Goal: Task Accomplishment & Management: Complete application form

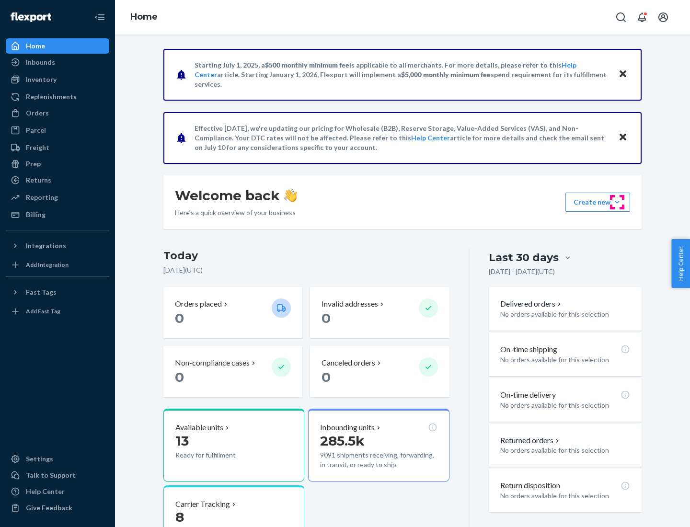
click at [617, 202] on button "Create new Create new inbound Create new order Create new product" at bounding box center [597, 202] width 65 height 19
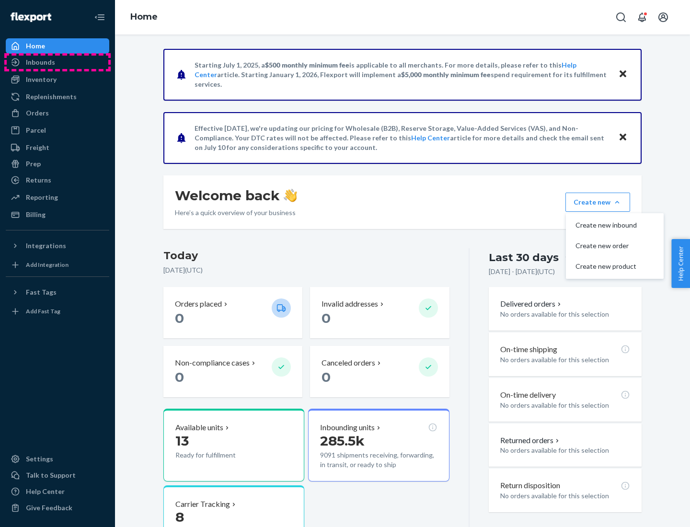
click at [57, 62] on div "Inbounds" at bounding box center [58, 62] width 102 height 13
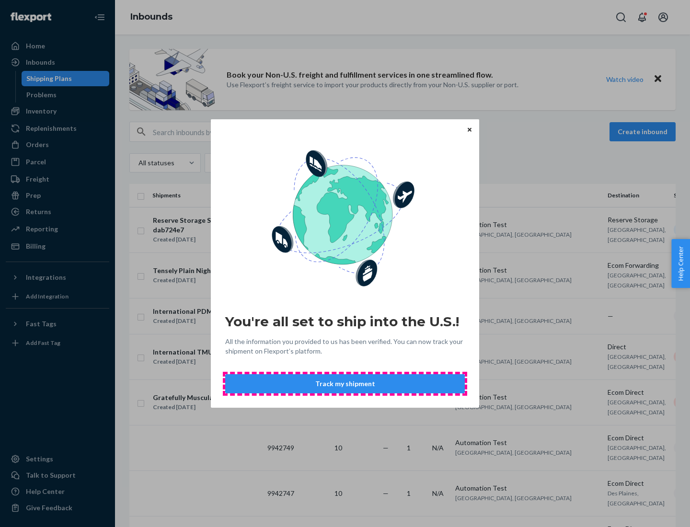
click at [345, 384] on button "Track my shipment" at bounding box center [344, 383] width 239 height 19
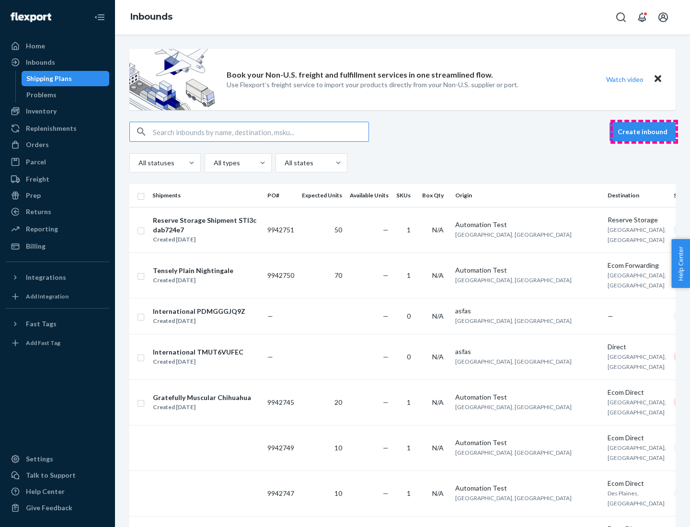
click at [644, 132] on button "Create inbound" at bounding box center [642, 131] width 66 height 19
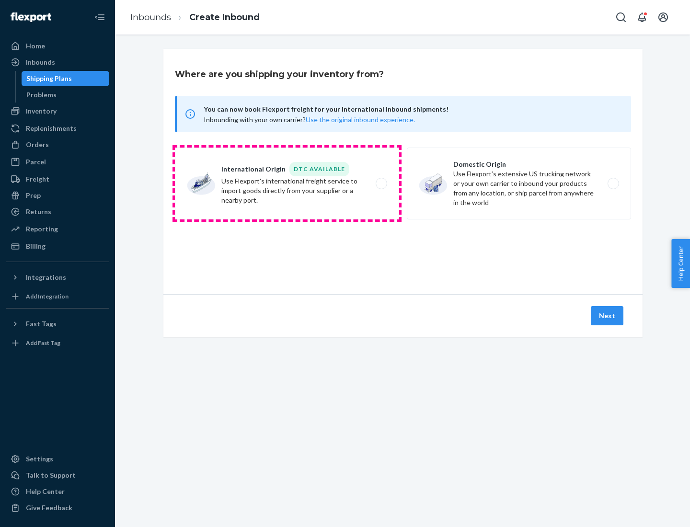
click at [287, 183] on label "International Origin DTC Available Use Flexport's international freight service…" at bounding box center [287, 183] width 224 height 72
click at [381, 183] on input "International Origin DTC Available Use Flexport's international freight service…" at bounding box center [384, 184] width 6 height 6
radio input "true"
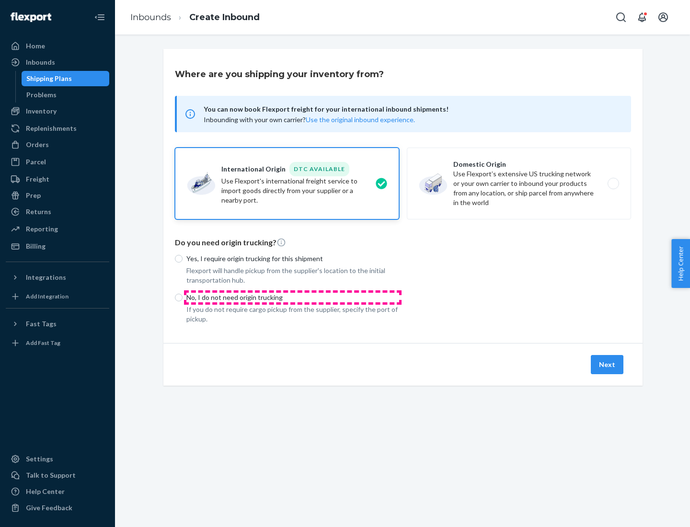
click at [293, 297] on p "No, I do not need origin trucking" at bounding box center [292, 298] width 213 height 10
click at [182, 297] on input "No, I do not need origin trucking" at bounding box center [179, 298] width 8 height 8
radio input "true"
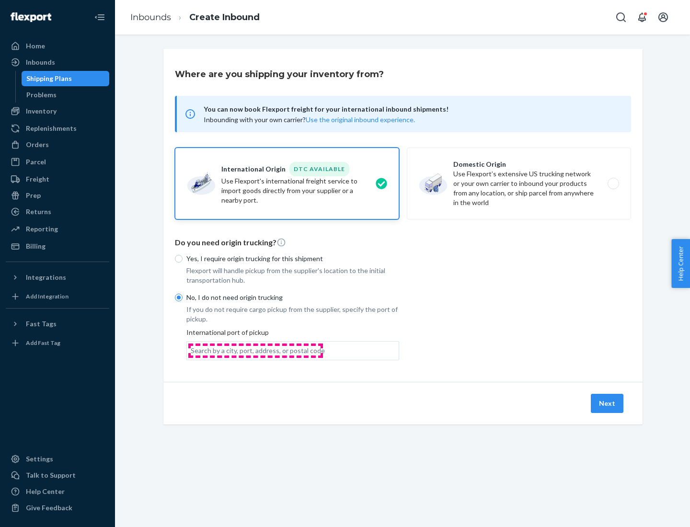
click at [255, 350] on div "Search by a city, port, address, or postal code" at bounding box center [258, 351] width 134 height 10
click at [192, 350] on input "Search by a city, port, address, or postal code" at bounding box center [191, 351] width 1 height 10
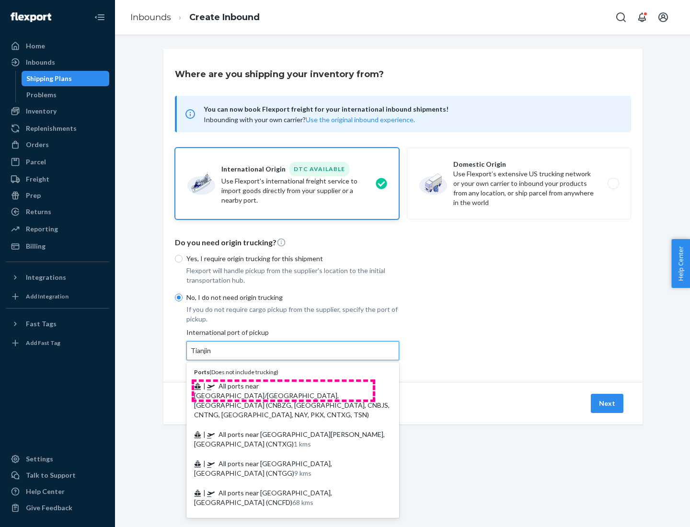
click at [283, 385] on span "| All ports near [GEOGRAPHIC_DATA]/[GEOGRAPHIC_DATA], [GEOGRAPHIC_DATA] (CNBZG,…" at bounding box center [291, 400] width 195 height 37
click at [212, 355] on input "Tianjin" at bounding box center [201, 351] width 21 height 10
type input "All ports near [GEOGRAPHIC_DATA]/[GEOGRAPHIC_DATA], [GEOGRAPHIC_DATA] (CNBZG, […"
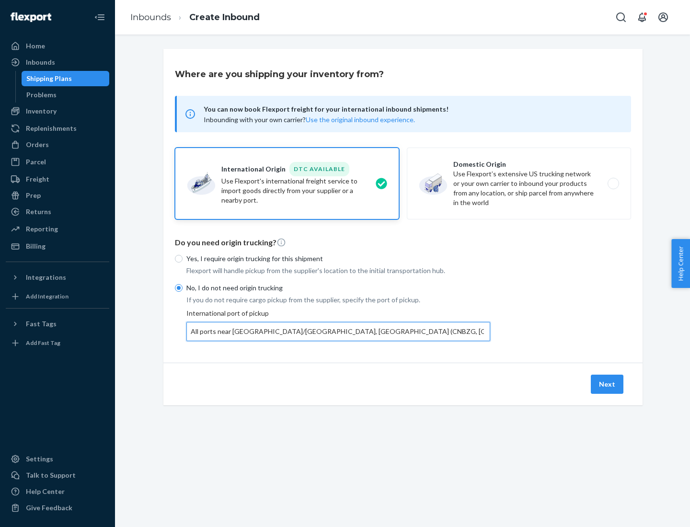
click at [607, 384] on button "Next" at bounding box center [606, 383] width 33 height 19
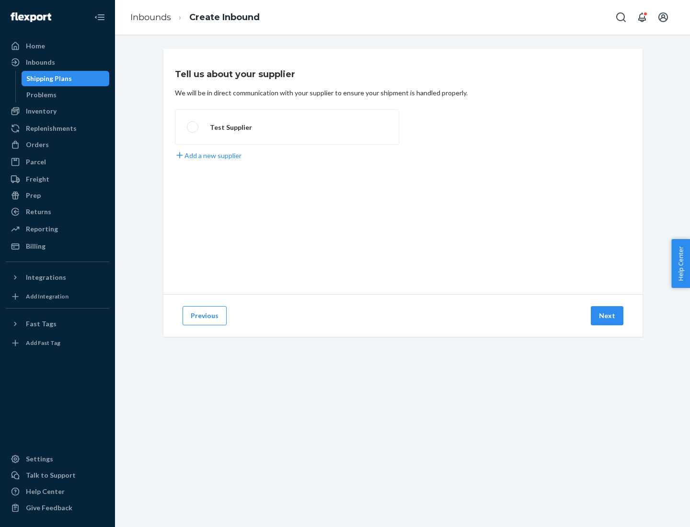
click at [287, 127] on label "Test Supplier" at bounding box center [287, 126] width 224 height 35
click at [193, 127] on input "Test Supplier" at bounding box center [190, 127] width 6 height 6
radio input "true"
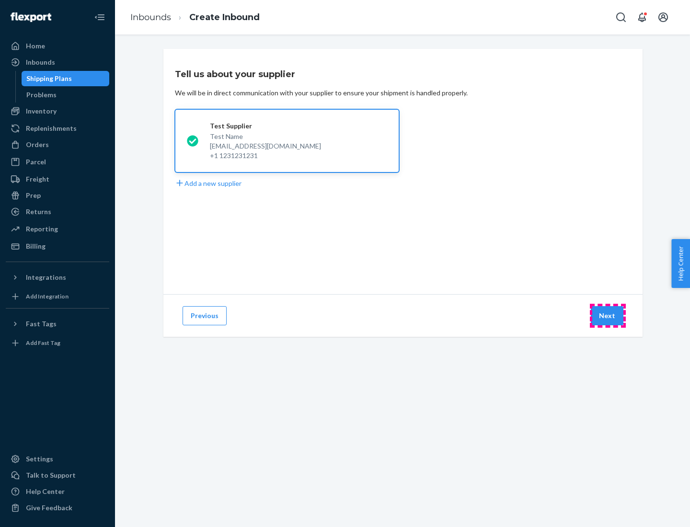
click at [607, 316] on button "Next" at bounding box center [606, 315] width 33 height 19
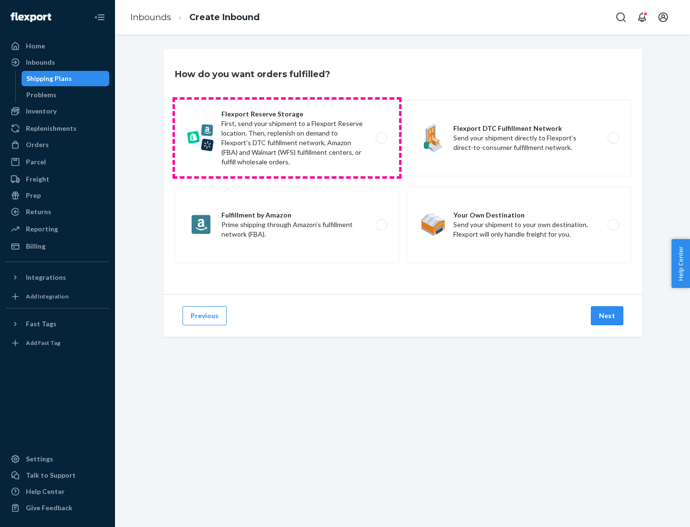
click at [287, 138] on label "Flexport Reserve Storage First, send your shipment to a Flexport Reserve locati…" at bounding box center [287, 138] width 224 height 77
click at [381, 138] on input "Flexport Reserve Storage First, send your shipment to a Flexport Reserve locati…" at bounding box center [384, 138] width 6 height 6
radio input "true"
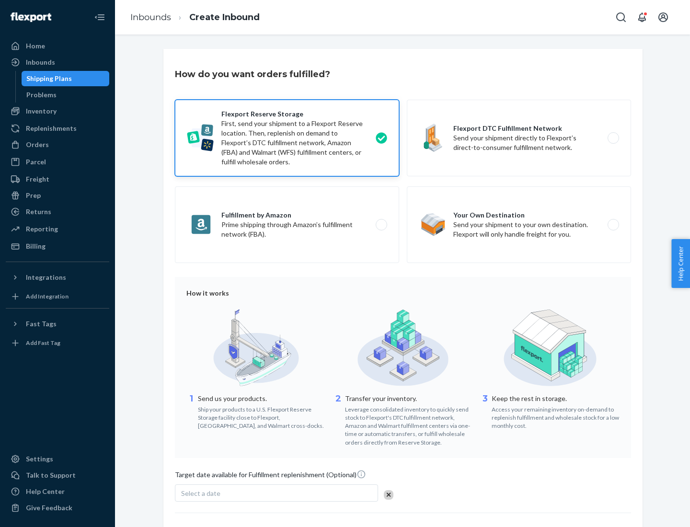
scroll to position [79, 0]
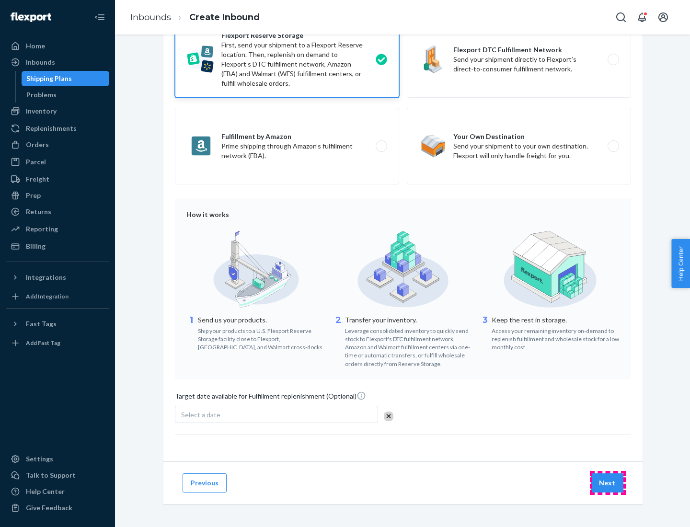
click at [607, 482] on button "Next" at bounding box center [606, 482] width 33 height 19
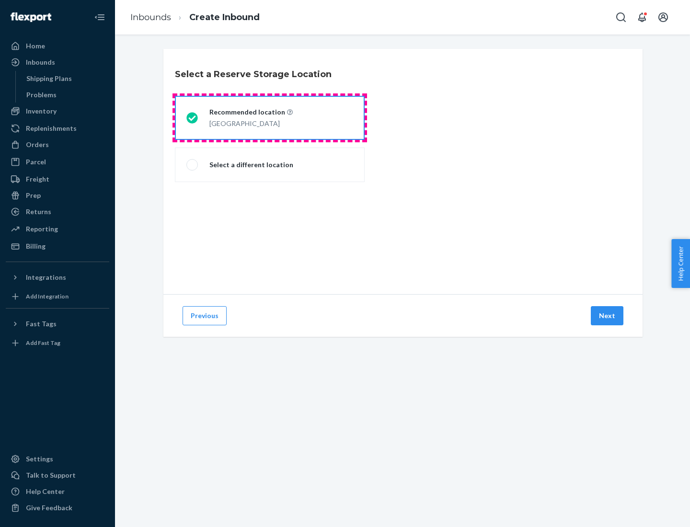
click at [270, 118] on div "[GEOGRAPHIC_DATA]" at bounding box center [250, 122] width 83 height 11
click at [193, 118] on input "Recommended location [GEOGRAPHIC_DATA]" at bounding box center [189, 118] width 6 height 6
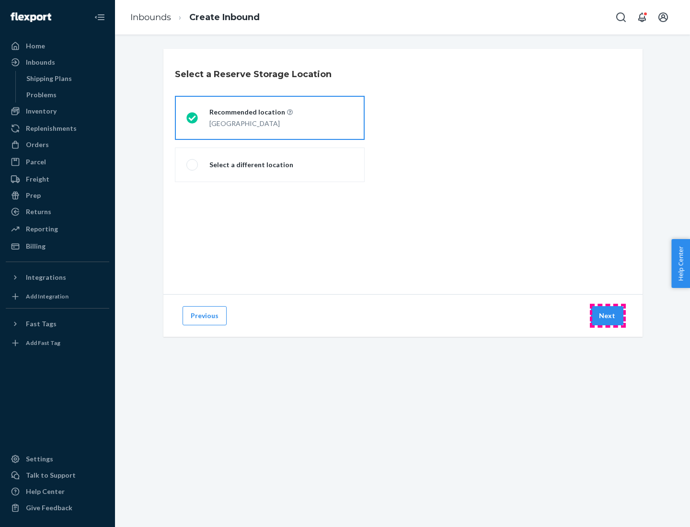
click at [607, 316] on button "Next" at bounding box center [606, 315] width 33 height 19
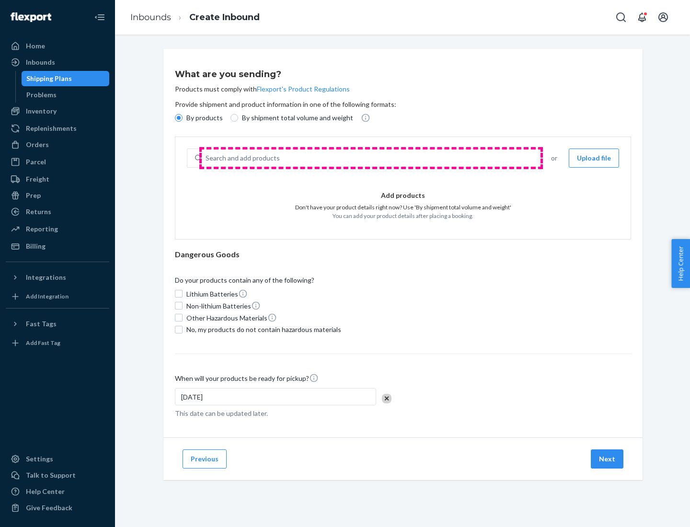
click at [371, 158] on div "Search and add products" at bounding box center [370, 157] width 337 height 17
click at [206, 158] on input "Search and add products" at bounding box center [205, 158] width 1 height 10
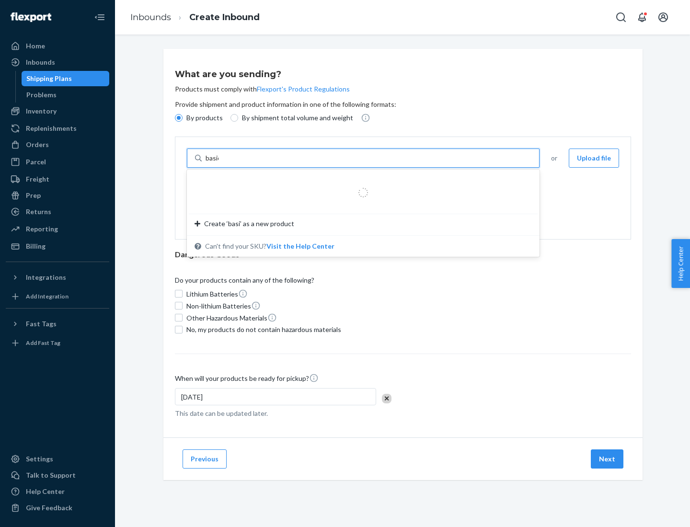
type input "basic"
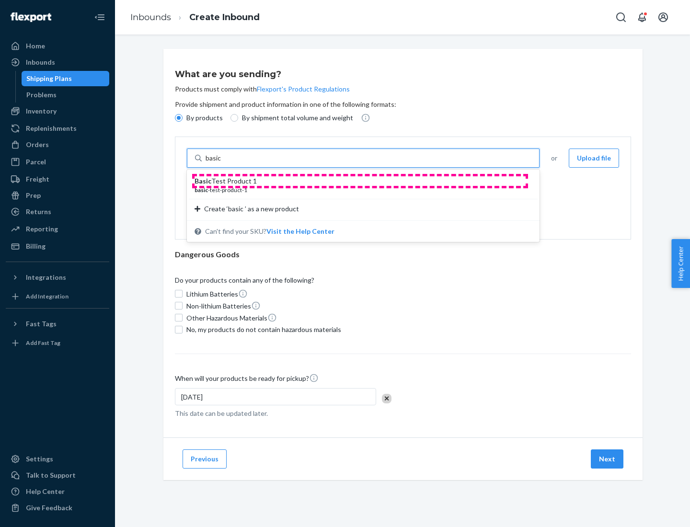
click at [360, 181] on div "Basic Test Product 1" at bounding box center [358, 181] width 329 height 10
click at [223, 163] on input "basic" at bounding box center [213, 158] width 17 height 10
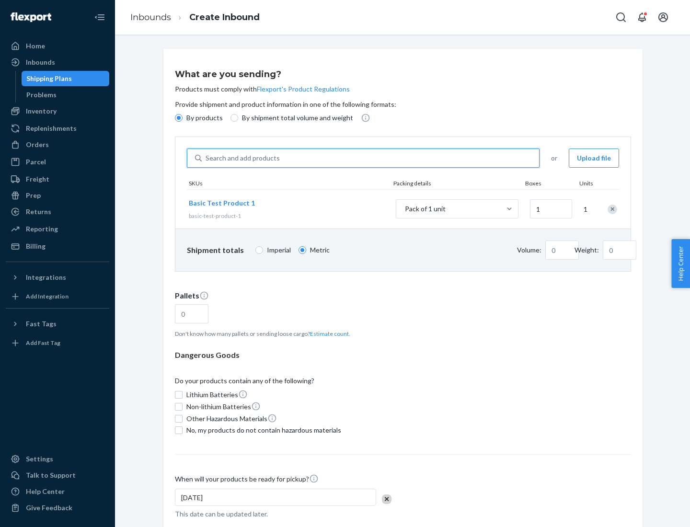
type input "1"
type input "1.09"
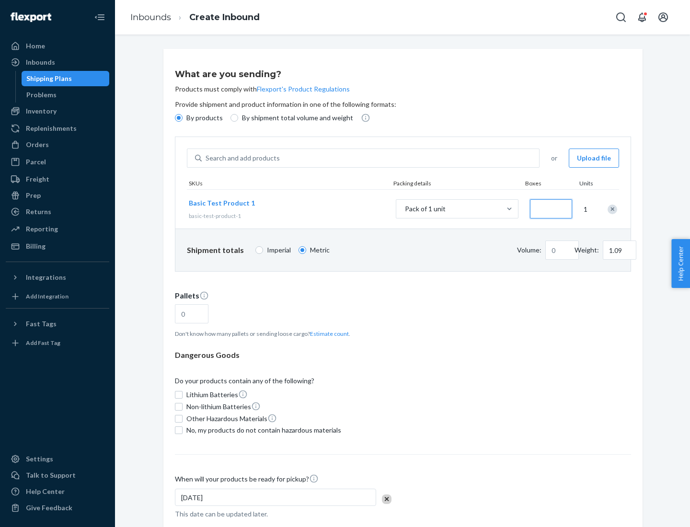
type input "3"
type input "3.27"
type input "30"
type input "0.07"
type input "326.59"
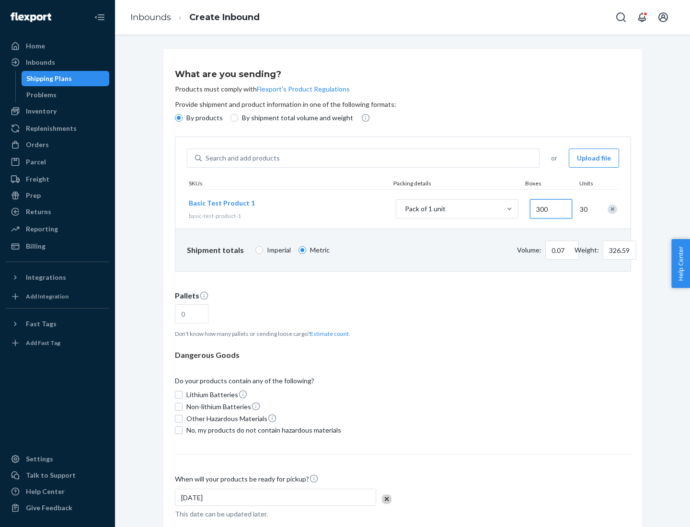
type input "3000"
type input "0.68"
type input "3265.86"
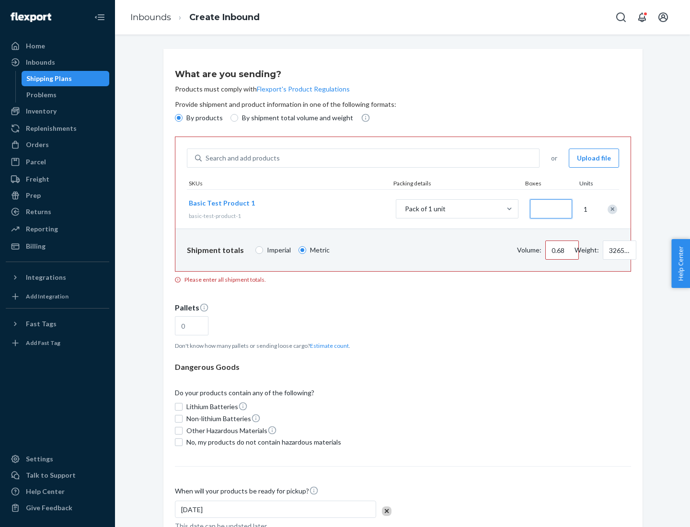
type input "1.09"
type input "10"
type input "10.89"
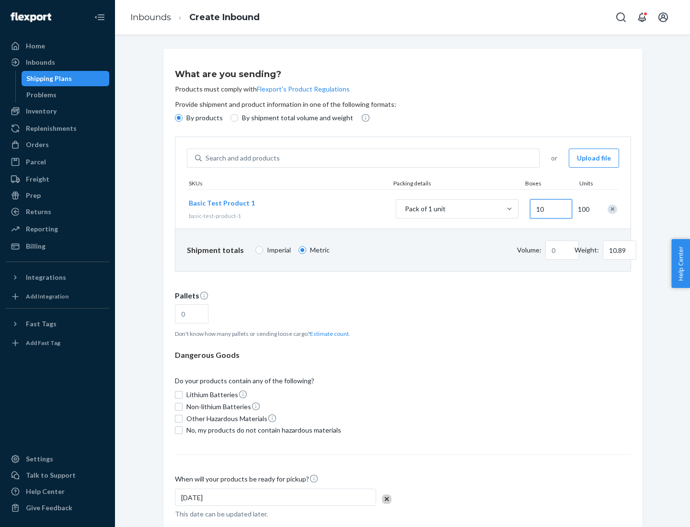
type input "100"
type input "0.02"
type input "108.86"
type input "1000"
type input "0.23"
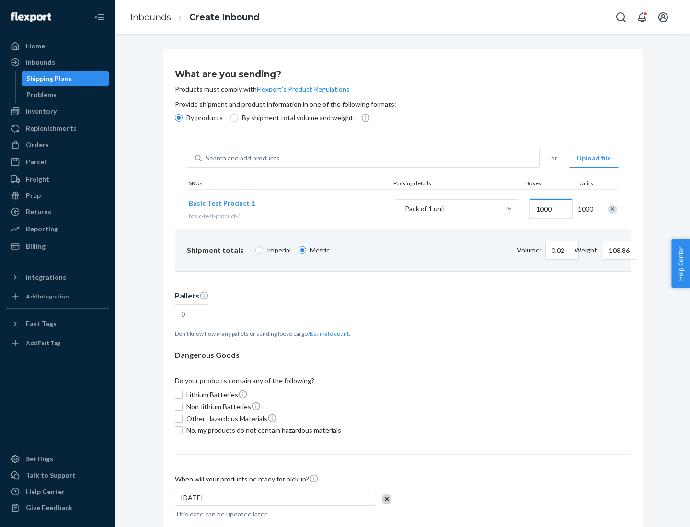
type input "1088.62"
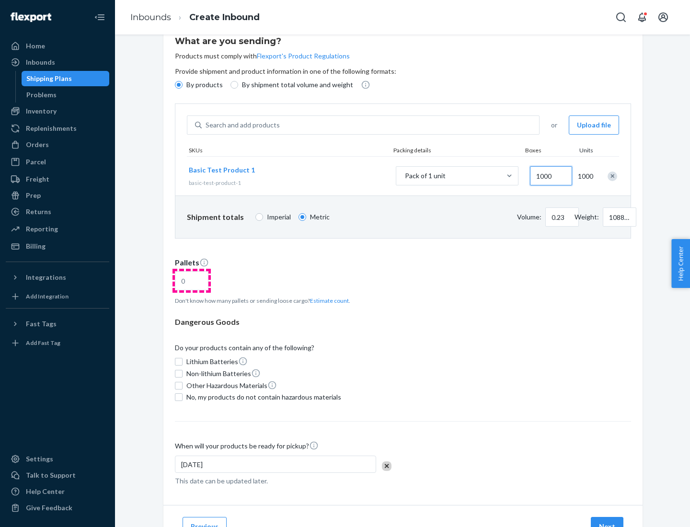
type input "1000"
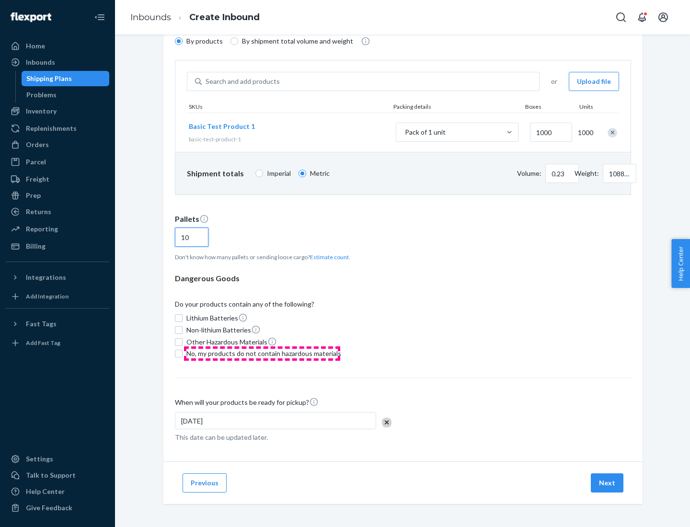
type input "10"
click at [262, 353] on span "No, my products do not contain hazardous materials" at bounding box center [263, 354] width 155 height 10
click at [182, 353] on input "No, my products do not contain hazardous materials" at bounding box center [179, 354] width 8 height 8
checkbox input "true"
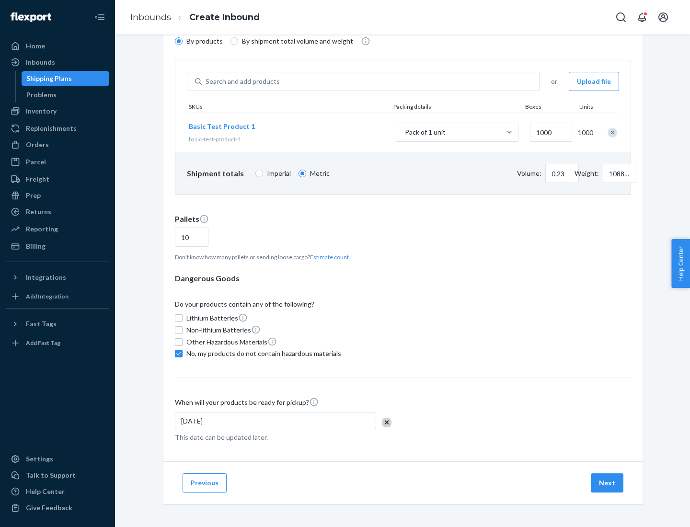
click at [607, 483] on button "Next" at bounding box center [606, 482] width 33 height 19
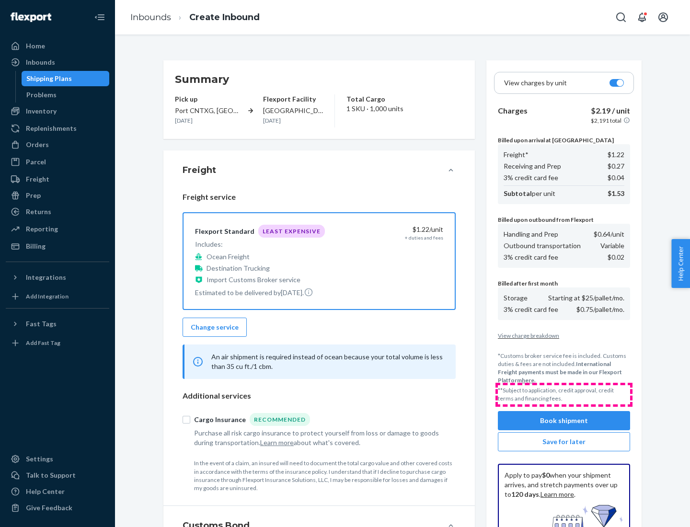
scroll to position [140, 0]
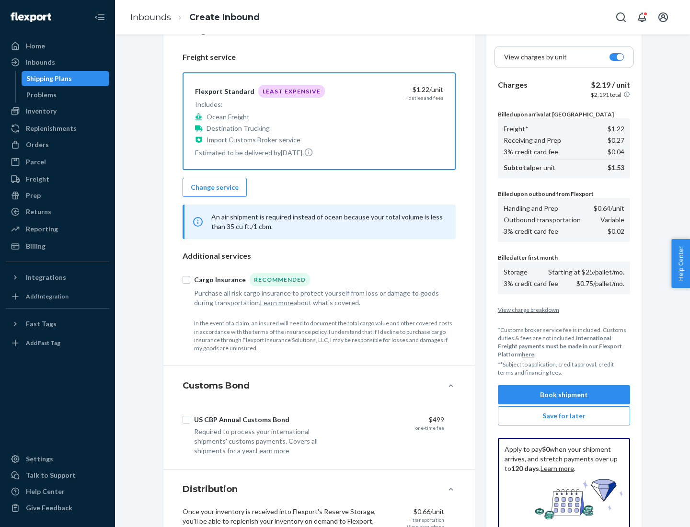
click at [564, 395] on button "Book shipment" at bounding box center [564, 394] width 132 height 19
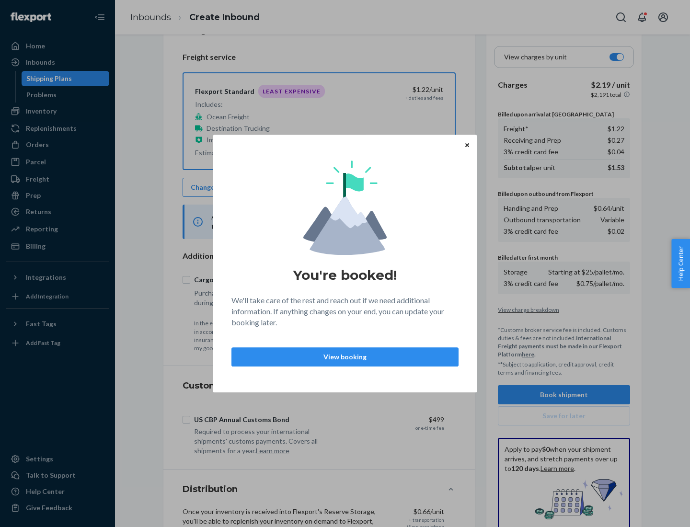
click at [345, 356] on p "View booking" at bounding box center [344, 357] width 211 height 10
